Goal: Check status: Check status

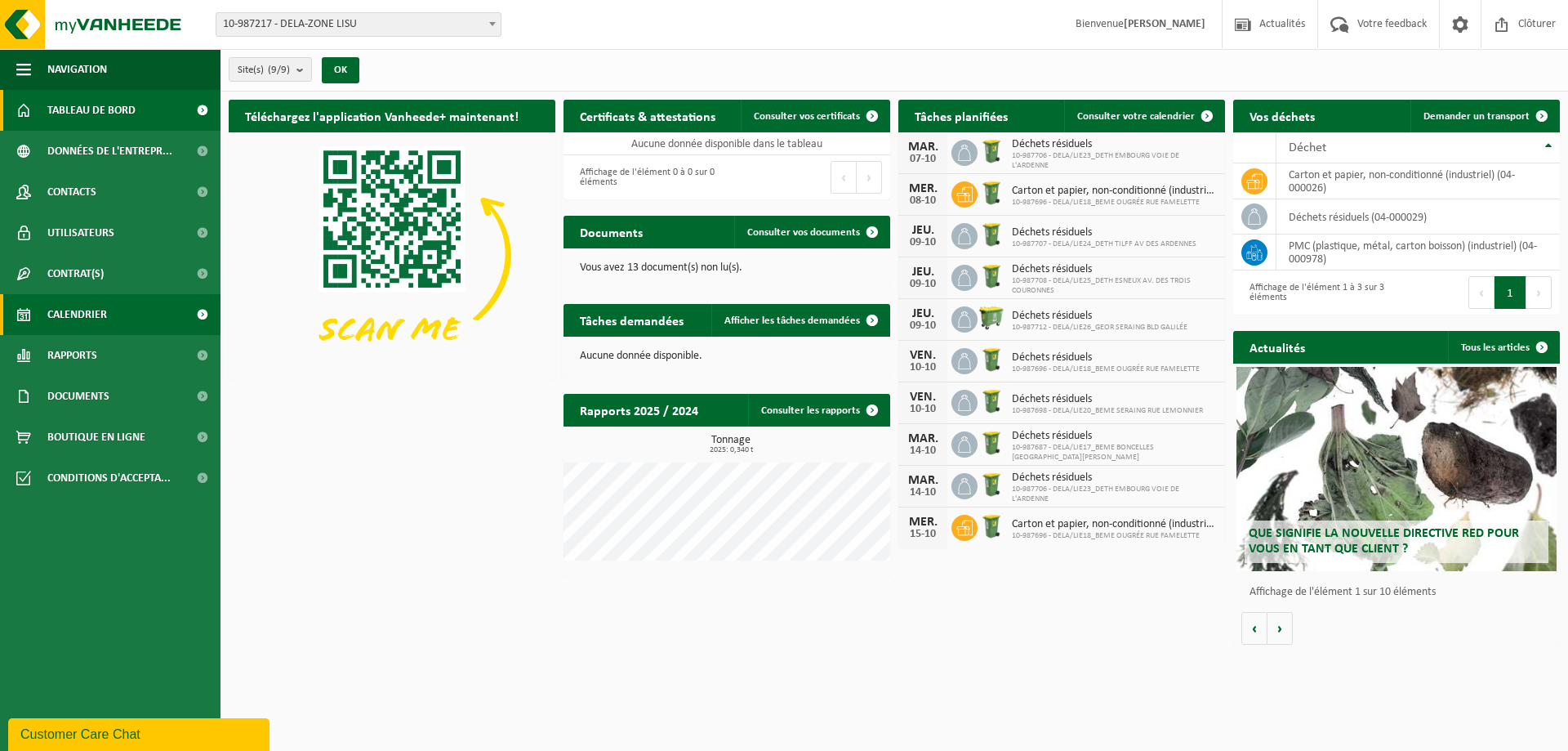
click at [179, 316] on link "Calendrier" at bounding box center [110, 314] width 220 height 41
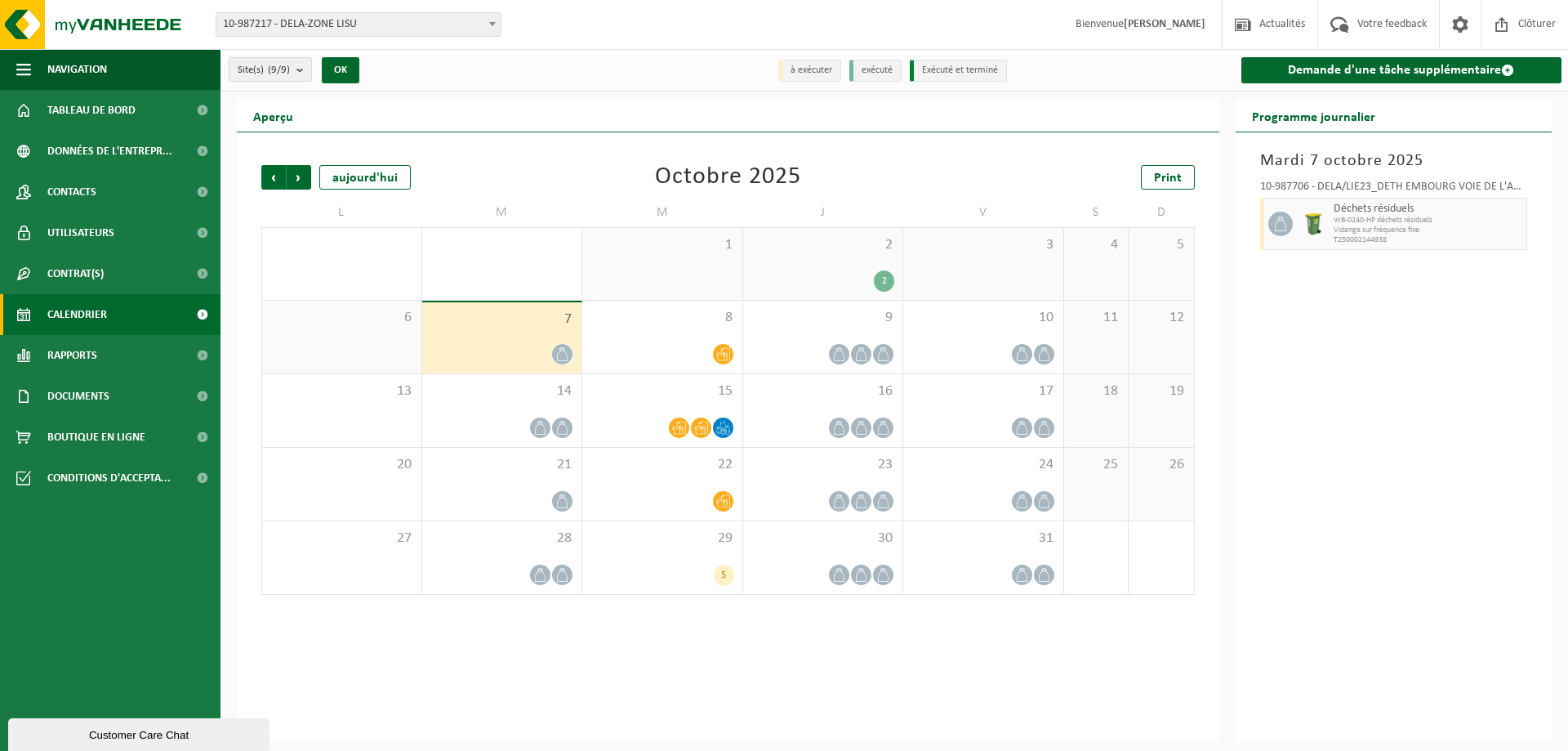
click at [560, 348] on icon at bounding box center [562, 354] width 14 height 14
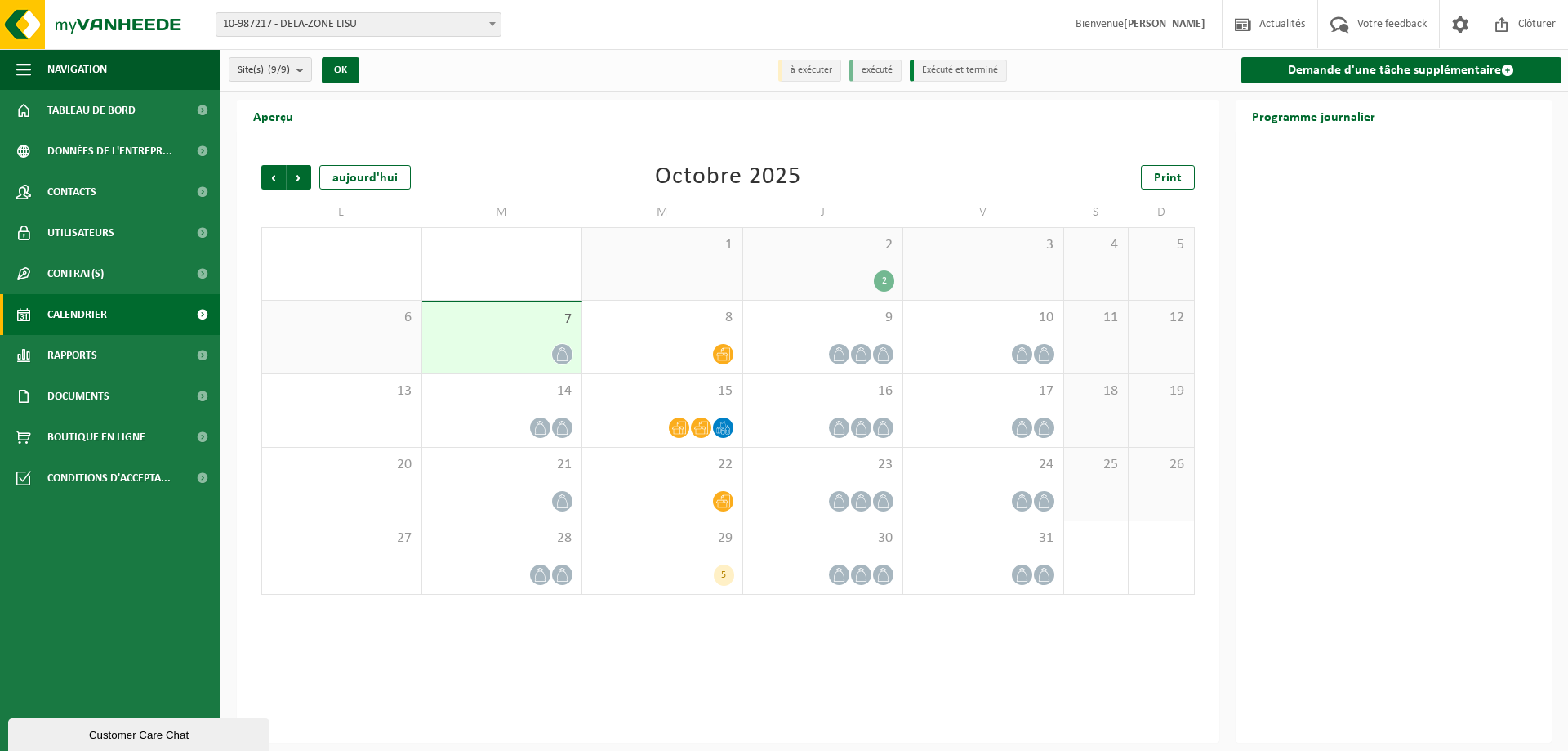
click at [560, 356] on icon at bounding box center [562, 354] width 14 height 14
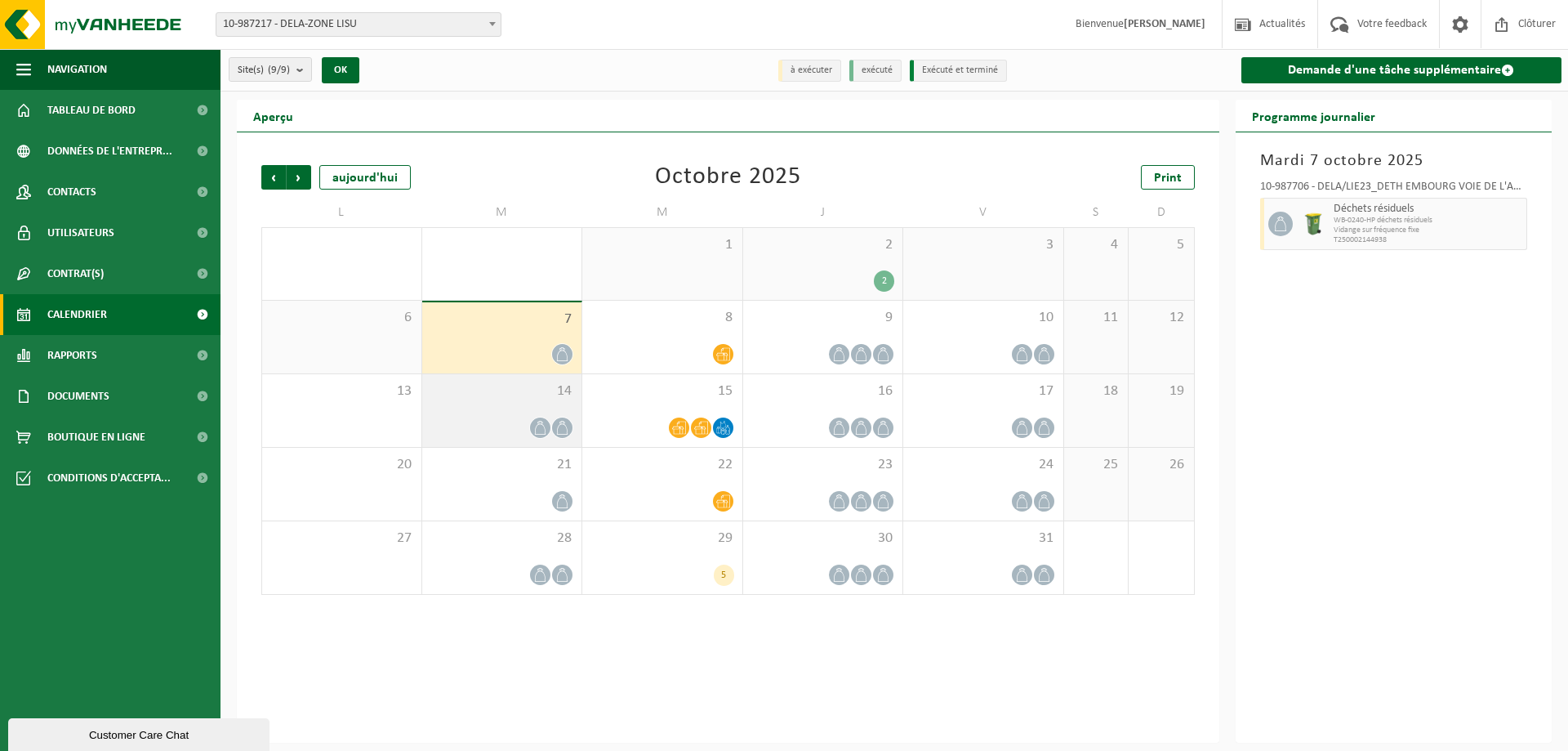
click at [551, 414] on div "14" at bounding box center [502, 410] width 160 height 73
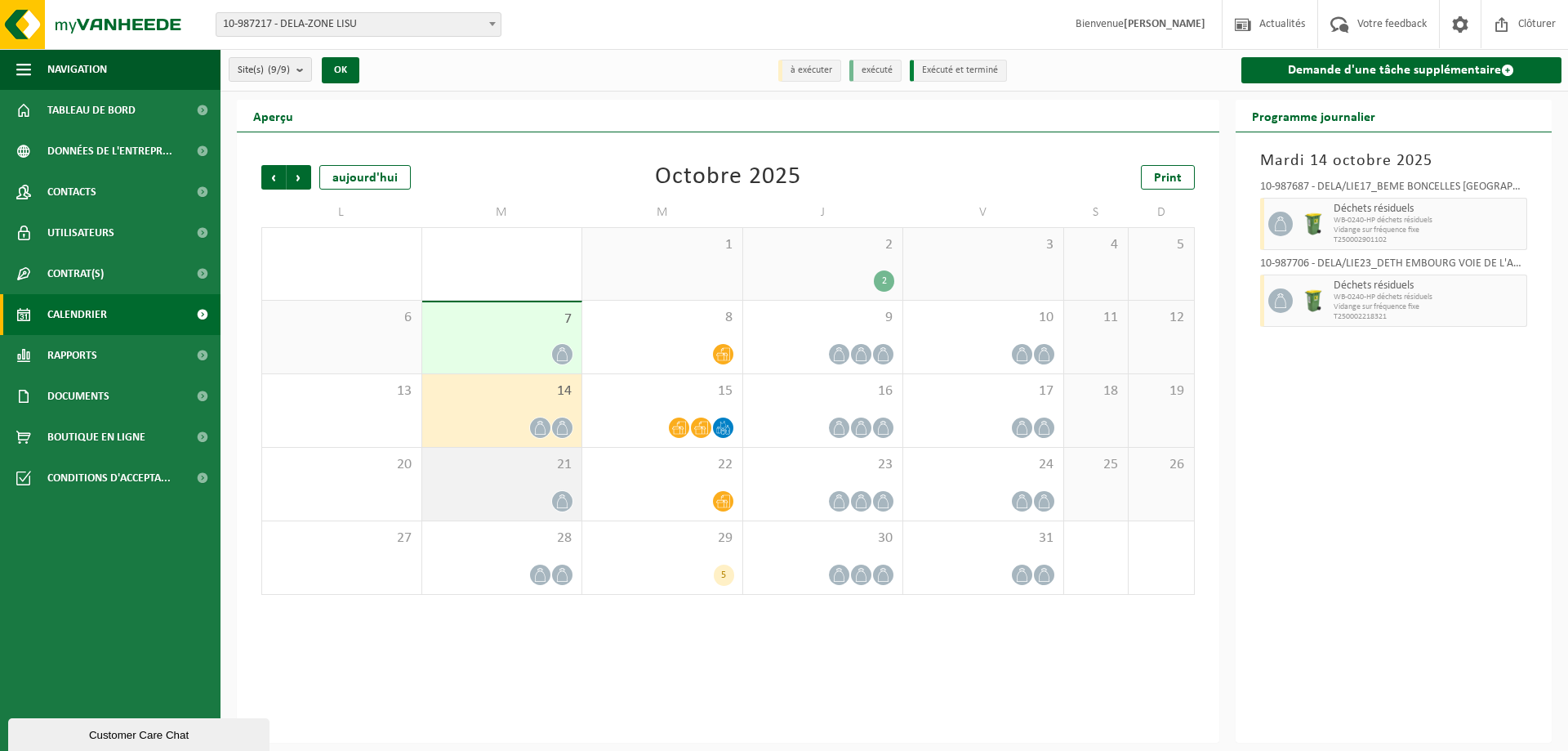
click at [560, 505] on icon at bounding box center [562, 501] width 14 height 14
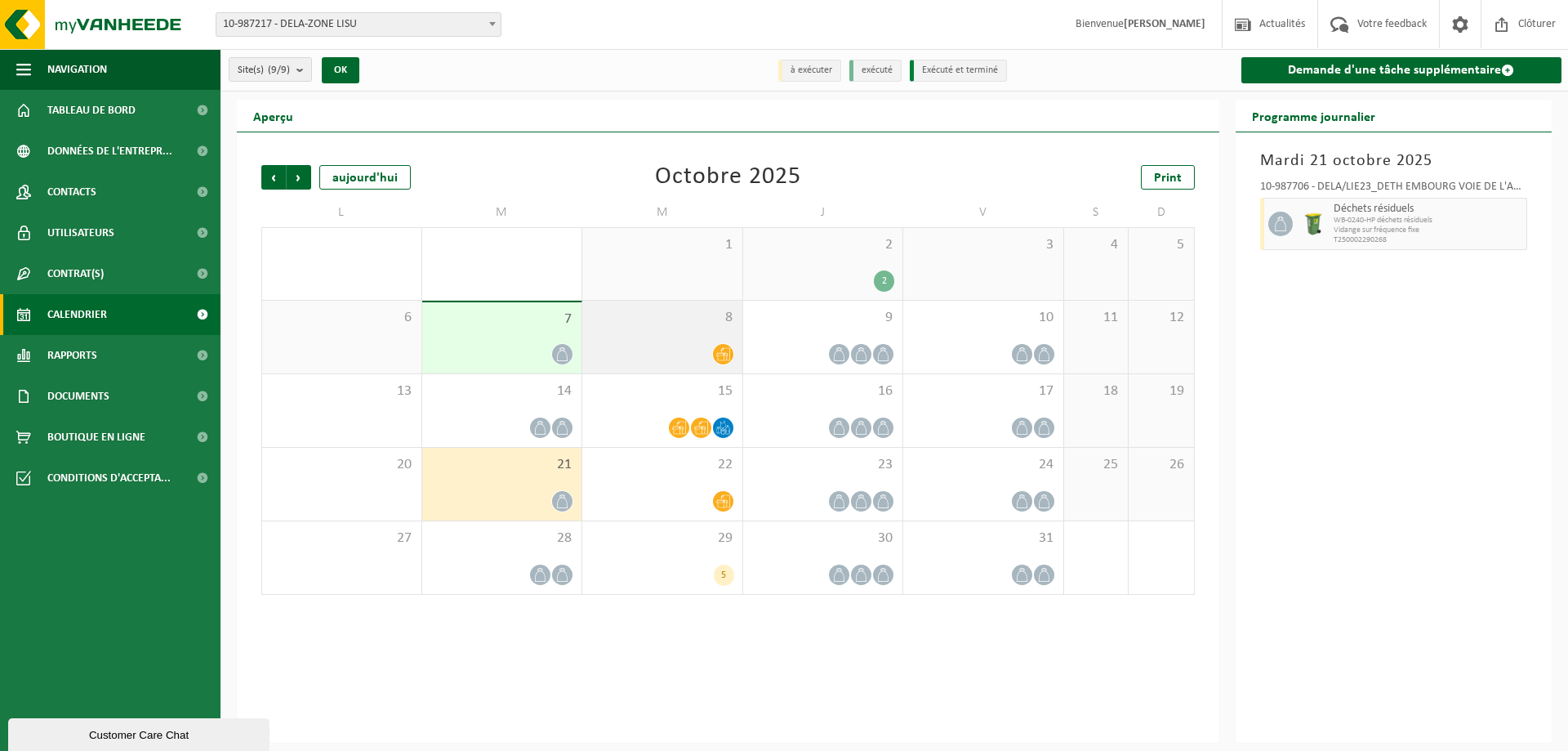
click at [722, 351] on icon at bounding box center [723, 354] width 14 height 14
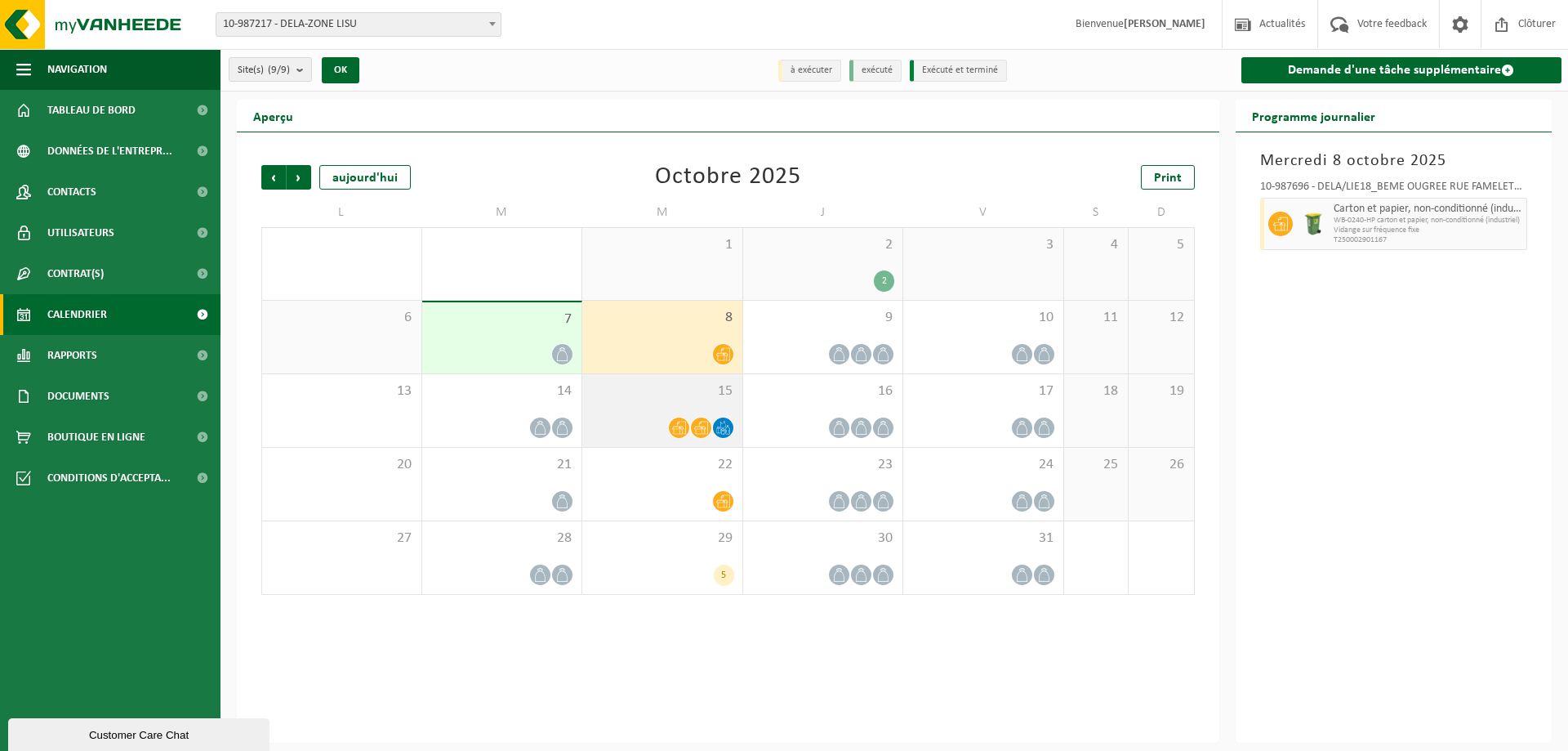
click at [705, 419] on span at bounding box center [701, 427] width 20 height 20
